Goal: Transaction & Acquisition: Purchase product/service

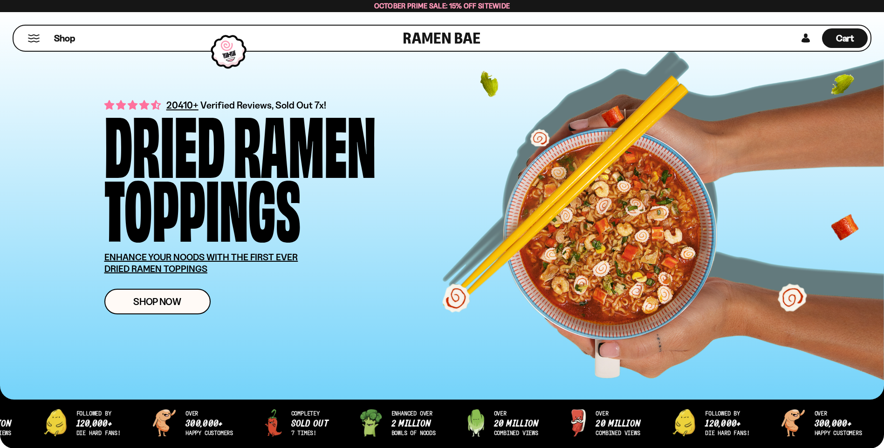
click at [32, 38] on button "Mobile Menu Trigger" at bounding box center [33, 38] width 13 height 8
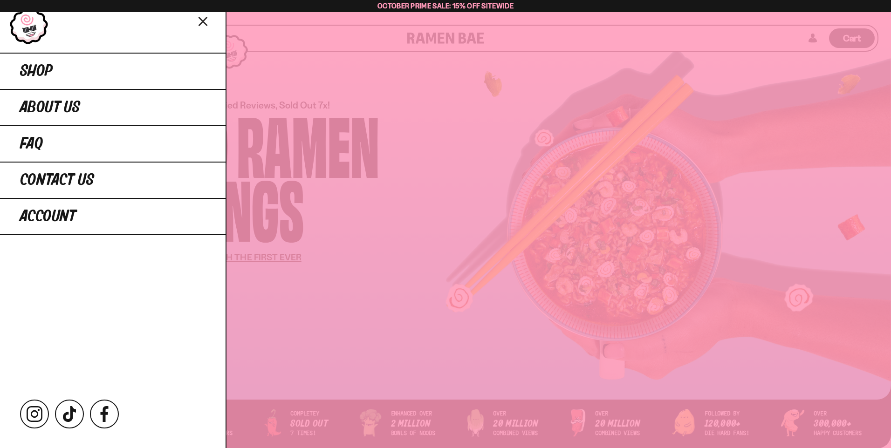
click at [200, 19] on icon "Close menu" at bounding box center [202, 21] width 7 height 7
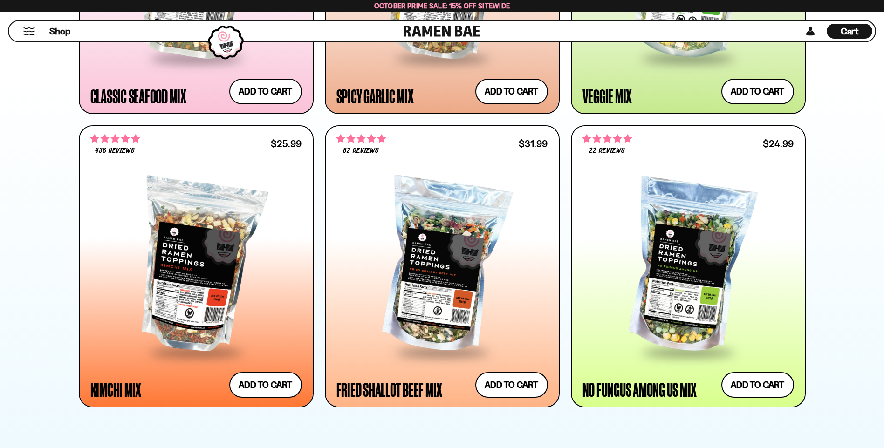
scroll to position [792, 0]
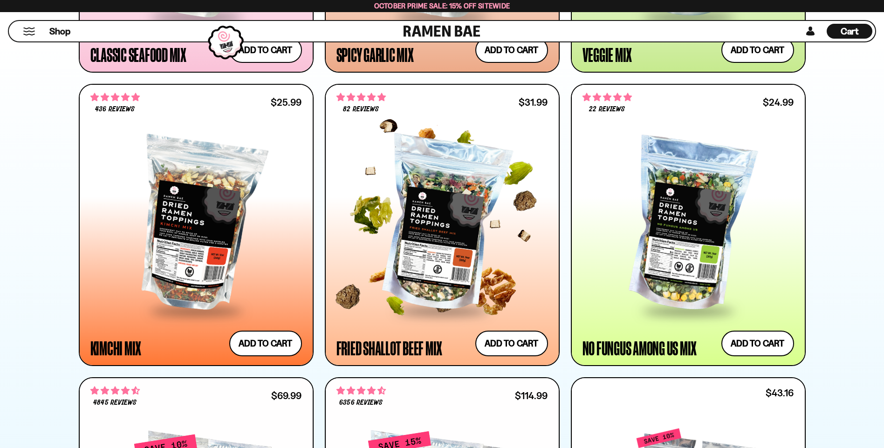
click at [428, 230] on div at bounding box center [442, 225] width 212 height 170
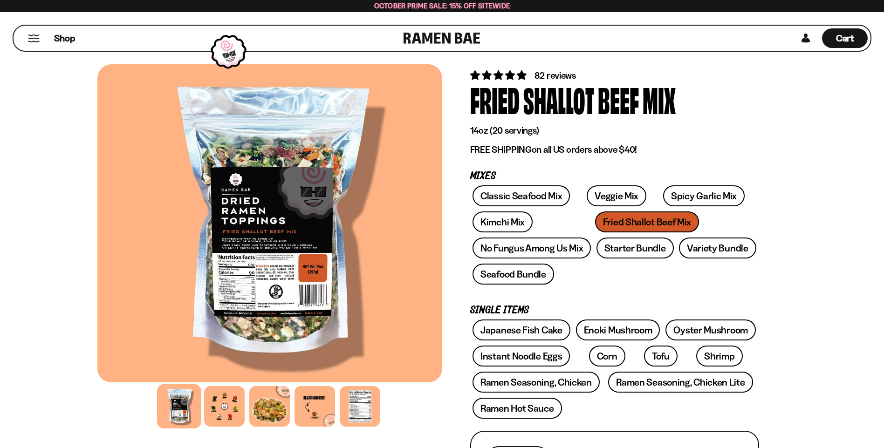
scroll to position [47, 0]
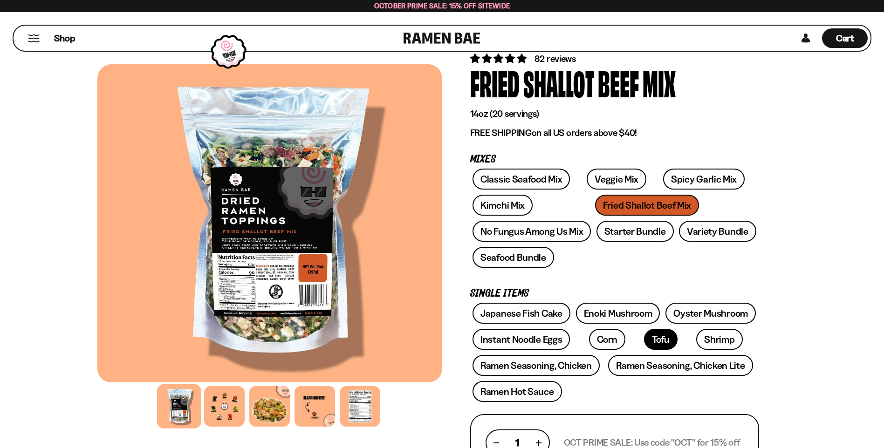
click at [644, 336] on link "Tofu" at bounding box center [661, 339] width 34 height 21
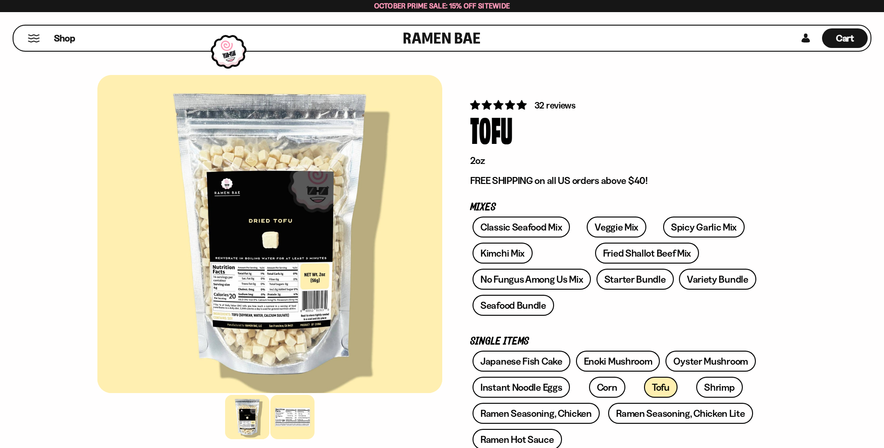
click at [285, 422] on div at bounding box center [292, 417] width 44 height 44
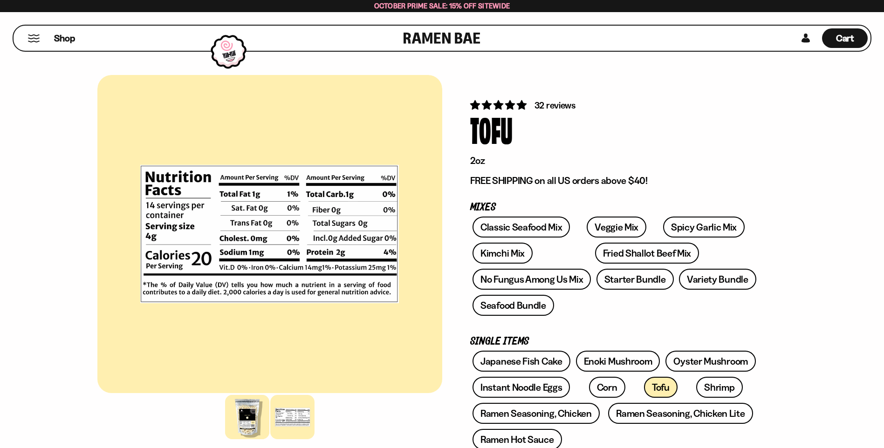
drag, startPoint x: 253, startPoint y: 417, endPoint x: 241, endPoint y: 417, distance: 11.7
click at [248, 418] on div at bounding box center [247, 417] width 44 height 44
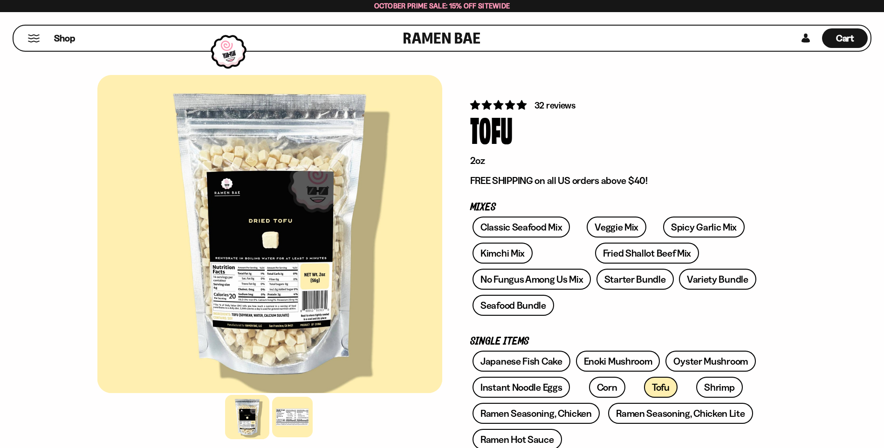
click at [314, 291] on div at bounding box center [269, 234] width 345 height 318
click at [595, 255] on link "Fried Shallot Beef Mix" at bounding box center [647, 253] width 104 height 21
